Goal: Task Accomplishment & Management: Manage account settings

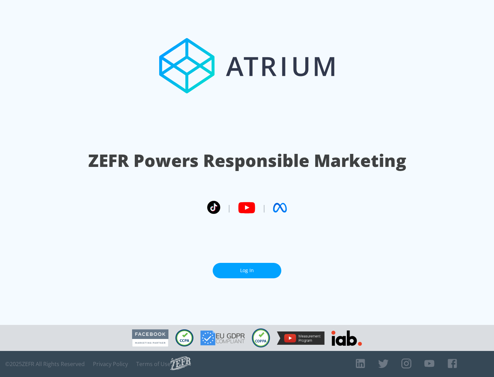
click at [247, 271] on link "Log In" at bounding box center [247, 270] width 69 height 15
